Goal: Information Seeking & Learning: Learn about a topic

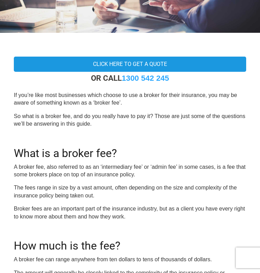
scroll to position [122, 0]
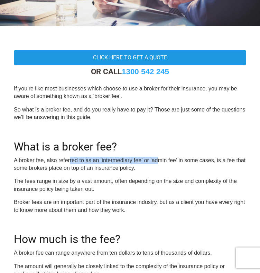
drag, startPoint x: 69, startPoint y: 162, endPoint x: 157, endPoint y: 164, distance: 88.8
click at [157, 164] on p "A broker fee, also referred to as an ‘intermediary fee’ or ‘admin fee’ in some …" at bounding box center [130, 165] width 232 height 16
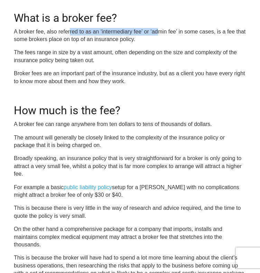
scroll to position [251, 0]
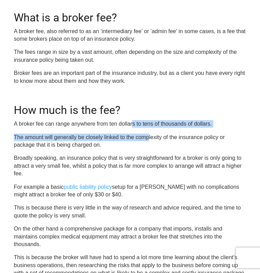
drag, startPoint x: 132, startPoint y: 125, endPoint x: 148, endPoint y: 136, distance: 19.6
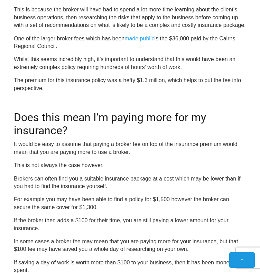
scroll to position [500, 0]
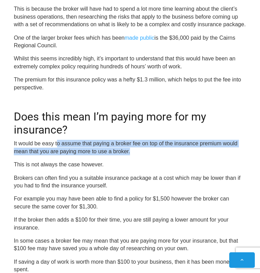
drag, startPoint x: 56, startPoint y: 141, endPoint x: 132, endPoint y: 151, distance: 76.7
click at [132, 151] on p "It would be easy to assume that paying a broker fee on top of the insurance pre…" at bounding box center [130, 148] width 232 height 16
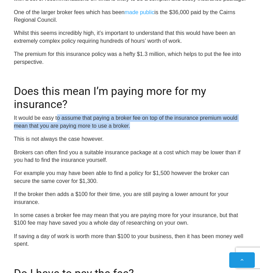
scroll to position [526, 0]
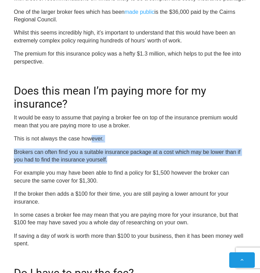
drag, startPoint x: 91, startPoint y: 139, endPoint x: 142, endPoint y: 159, distance: 55.2
click at [142, 159] on div "OR CALL [PHONE_NUMBER] If you’re like most businesses which choose to use a bro…" at bounding box center [130, 163] width 232 height 1000
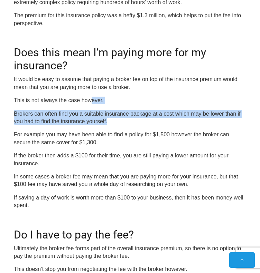
scroll to position [565, 0]
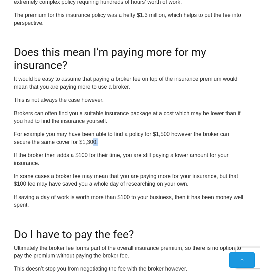
drag, startPoint x: 93, startPoint y: 140, endPoint x: 154, endPoint y: 140, distance: 61.1
click at [154, 140] on p "For example you may have been able to find a policy for $1,500 however the brok…" at bounding box center [130, 139] width 232 height 16
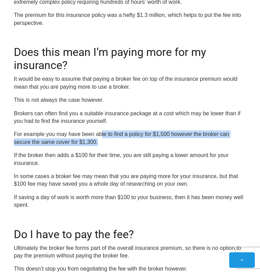
drag, startPoint x: 100, startPoint y: 128, endPoint x: 170, endPoint y: 145, distance: 71.4
click at [170, 145] on div "OR CALL [PHONE_NUMBER] If you’re like most businesses which choose to use a bro…" at bounding box center [130, 125] width 232 height 1000
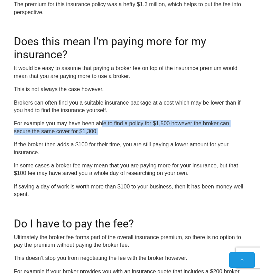
scroll to position [576, 0]
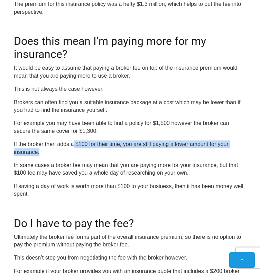
drag, startPoint x: 73, startPoint y: 141, endPoint x: 98, endPoint y: 149, distance: 26.3
click at [98, 149] on p "If the broker then adds a $100 for their time, you are still paying a lower amo…" at bounding box center [130, 149] width 232 height 16
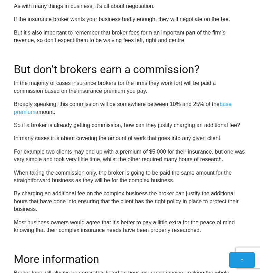
scroll to position [863, 0]
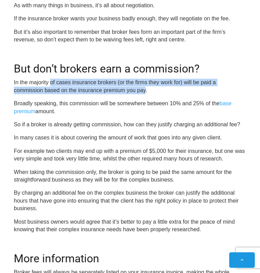
drag, startPoint x: 51, startPoint y: 80, endPoint x: 148, endPoint y: 90, distance: 97.9
click at [148, 90] on p "In the majority of cases insurance brokers (or the firms they work for) will be…" at bounding box center [130, 87] width 232 height 16
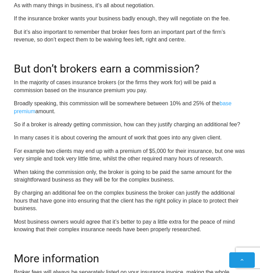
click at [110, 103] on p "Broadly speaking, this commission will be somewhere between 10% and 25% of the …" at bounding box center [130, 108] width 232 height 16
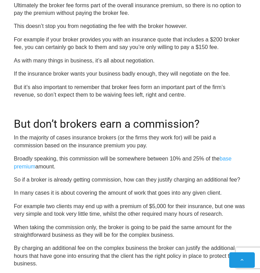
scroll to position [808, 0]
